Goal: Transaction & Acquisition: Book appointment/travel/reservation

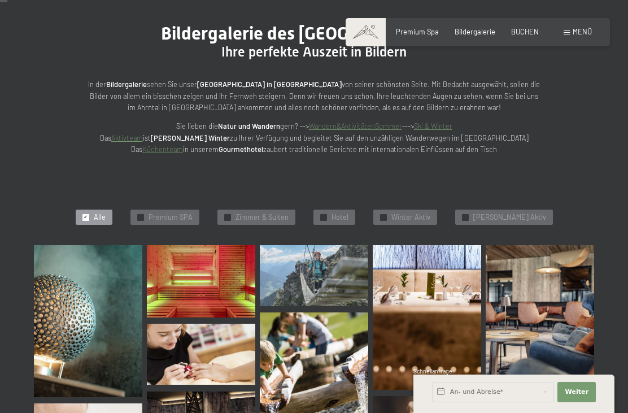
click at [274, 214] on span "Zimmer & Suiten" at bounding box center [262, 217] width 53 height 10
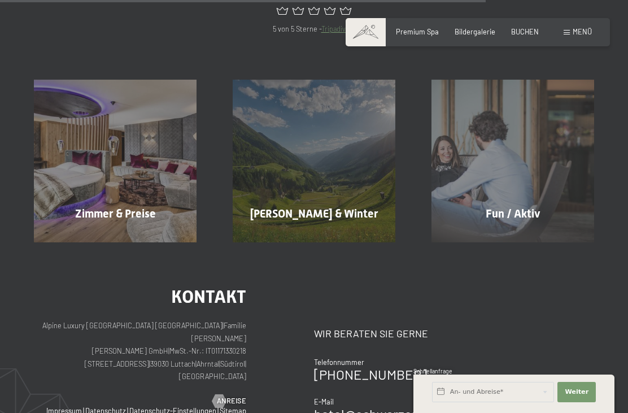
scroll to position [766, 0]
click at [67, 144] on div "Zimmer & Preise Mehr erfahren" at bounding box center [115, 161] width 199 height 163
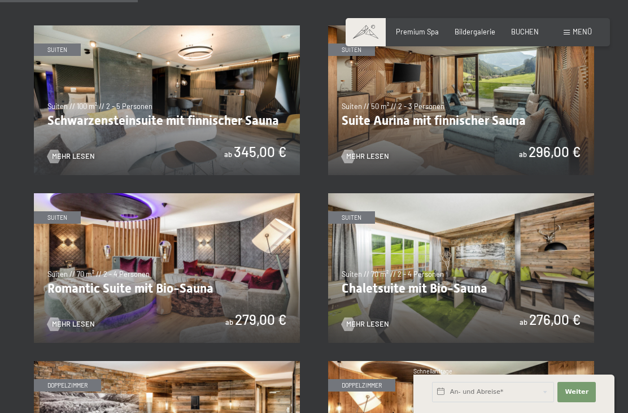
scroll to position [574, 0]
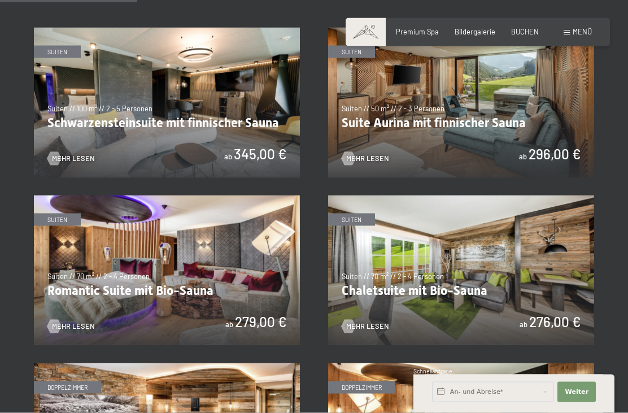
click at [520, 138] on img at bounding box center [461, 103] width 266 height 150
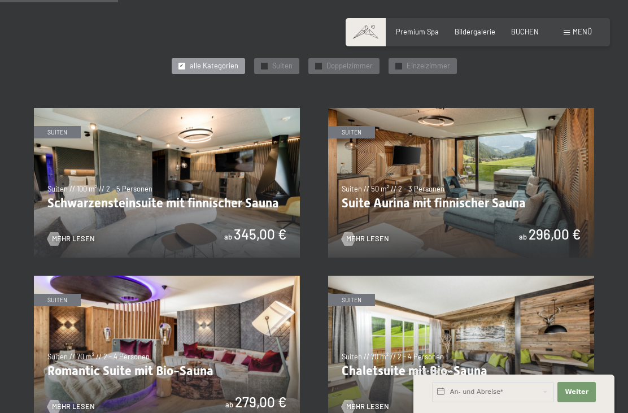
scroll to position [500, 0]
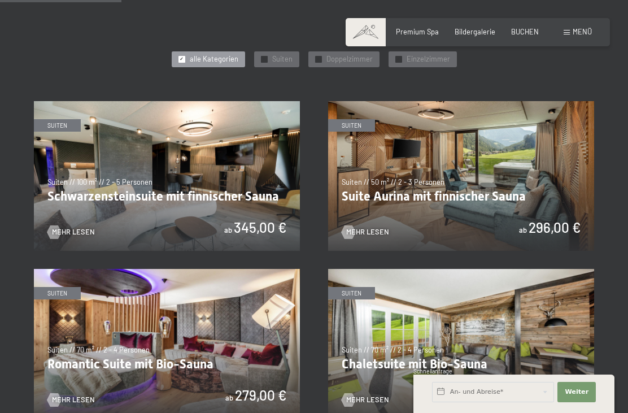
click at [71, 173] on img at bounding box center [167, 176] width 266 height 150
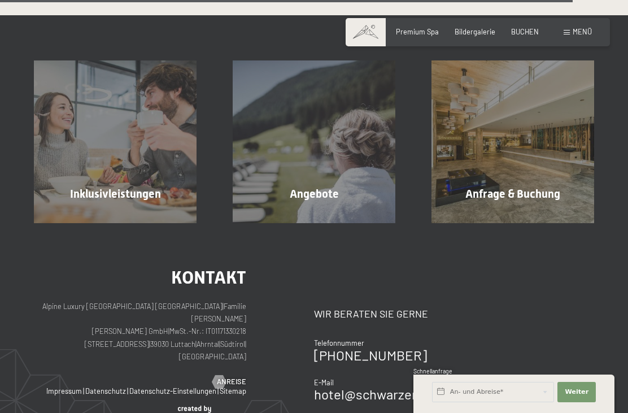
scroll to position [2439, 0]
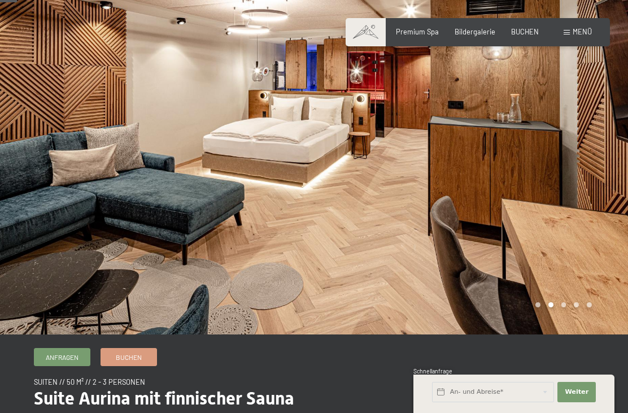
scroll to position [5, 0]
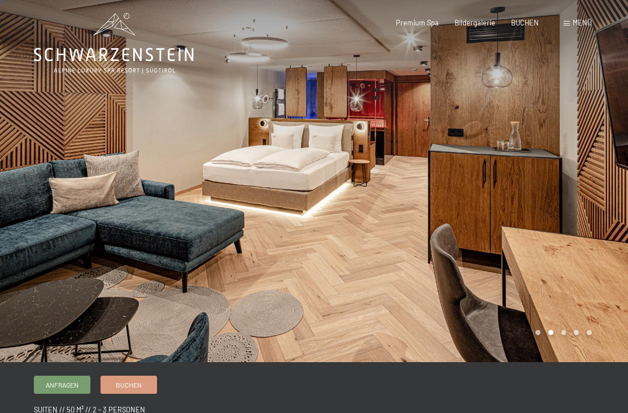
click at [615, 269] on div at bounding box center [471, 178] width 314 height 367
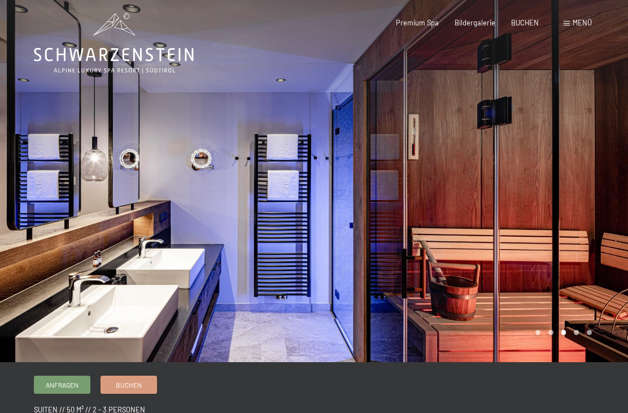
click at [607, 299] on div at bounding box center [471, 178] width 314 height 367
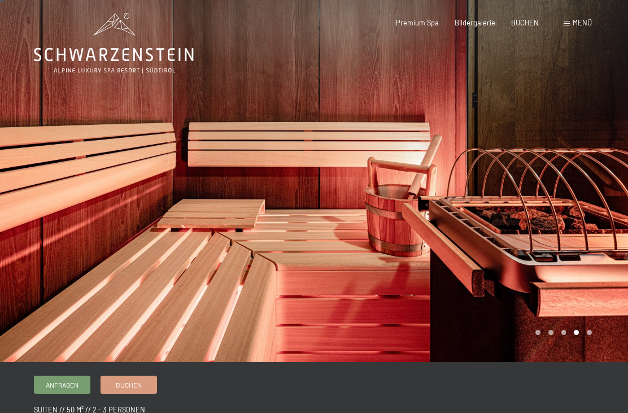
click at [610, 293] on div at bounding box center [471, 178] width 314 height 367
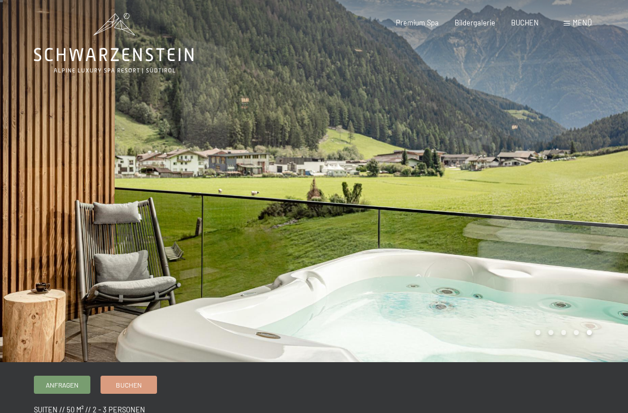
click at [607, 300] on div at bounding box center [471, 178] width 314 height 367
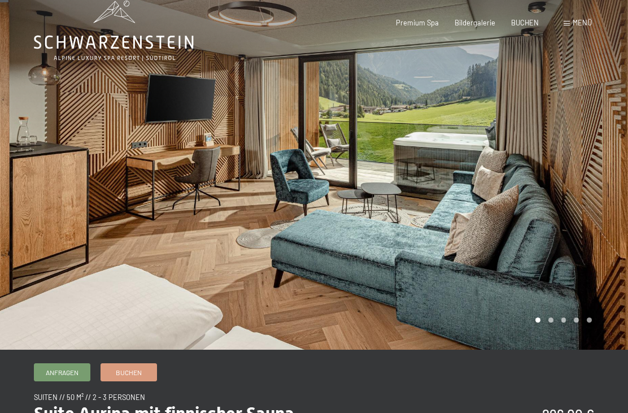
scroll to position [0, 0]
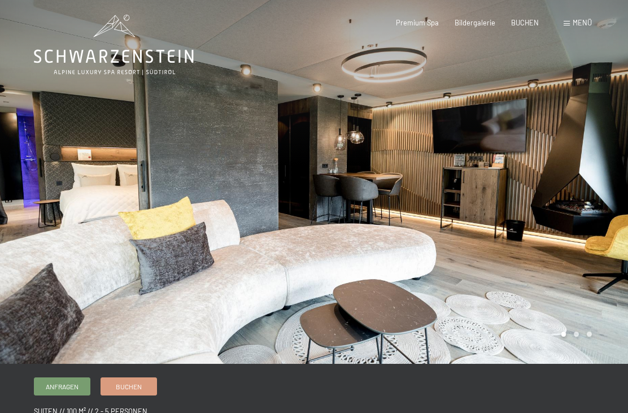
scroll to position [5, 0]
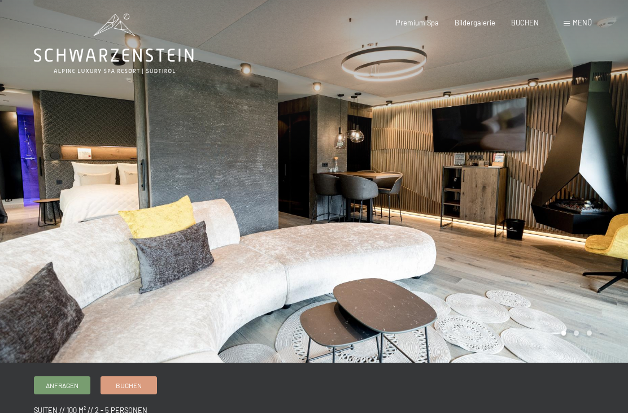
click at [594, 336] on div at bounding box center [471, 178] width 314 height 367
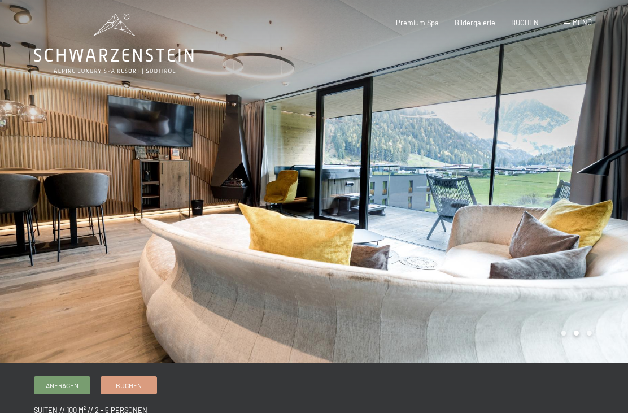
click at [598, 338] on div at bounding box center [471, 178] width 314 height 367
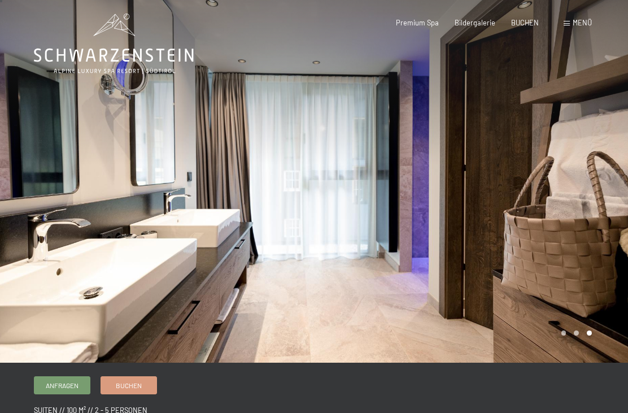
click at [599, 337] on div at bounding box center [471, 178] width 314 height 367
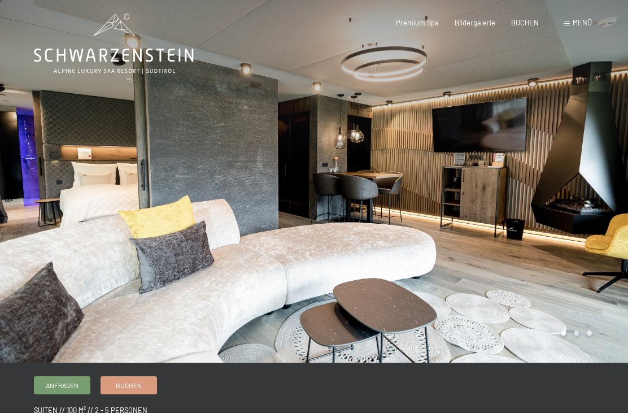
click at [600, 339] on div at bounding box center [471, 178] width 314 height 367
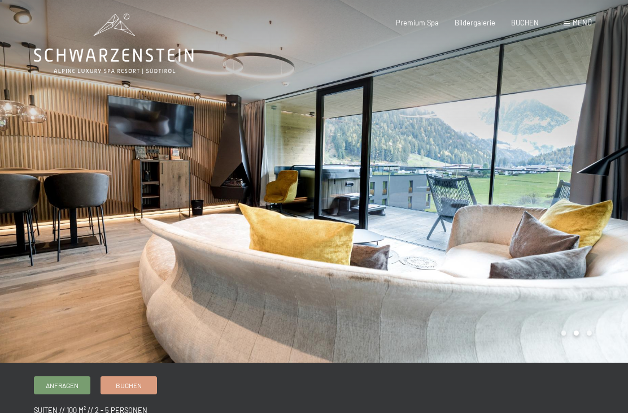
click at [601, 340] on div at bounding box center [471, 178] width 314 height 367
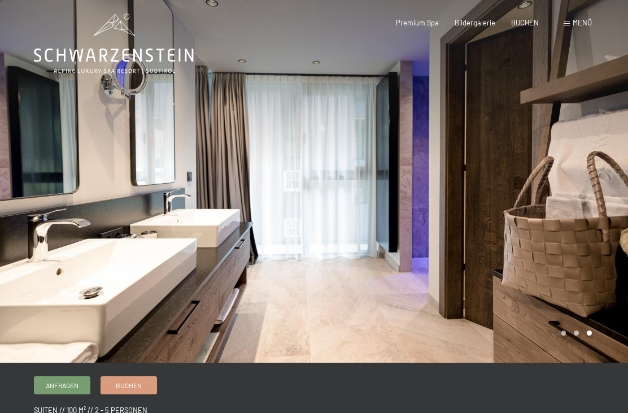
click at [602, 339] on div at bounding box center [471, 178] width 314 height 367
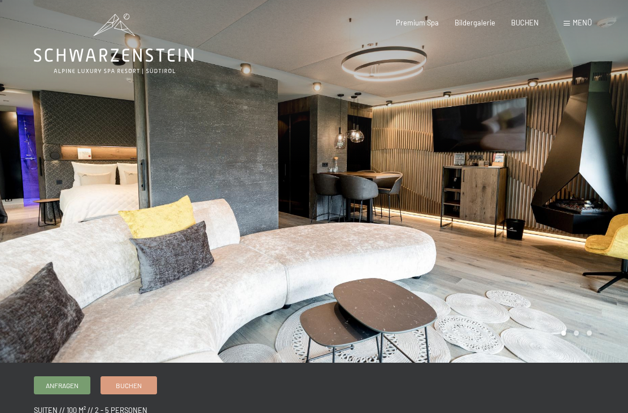
click at [603, 337] on div at bounding box center [471, 178] width 314 height 367
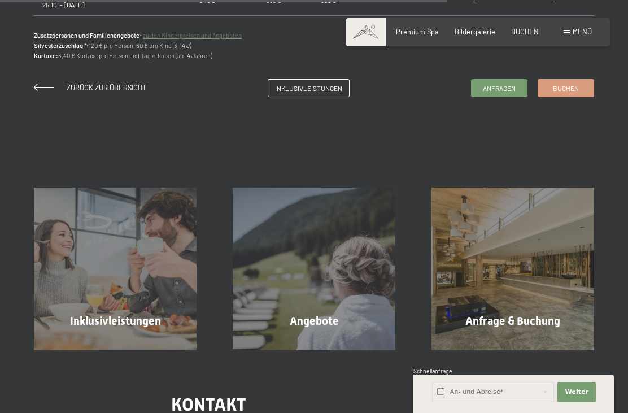
scroll to position [905, 0]
